Goal: Task Accomplishment & Management: Use online tool/utility

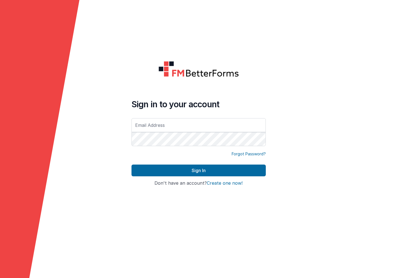
click at [153, 86] on div at bounding box center [199, 78] width 134 height 34
type input "[EMAIL_ADDRESS][DOMAIN_NAME]"
